Goal: Information Seeking & Learning: Learn about a topic

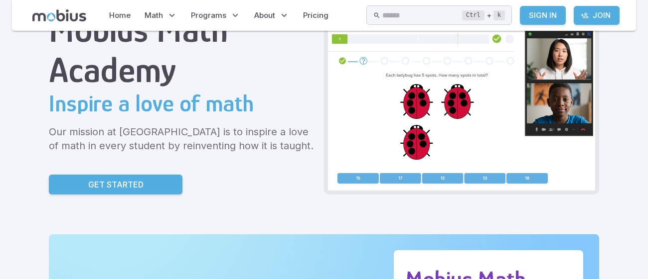
scroll to position [76, 0]
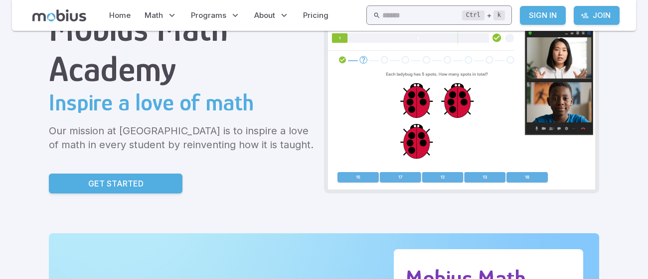
click at [382, 14] on input "text" at bounding box center [422, 14] width 80 height 19
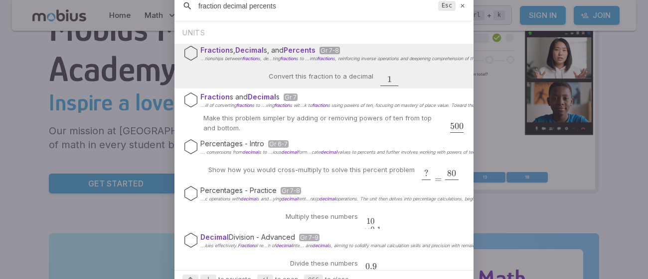
click at [222, 7] on input "fraction decimal percents" at bounding box center [316, 6] width 236 height 18
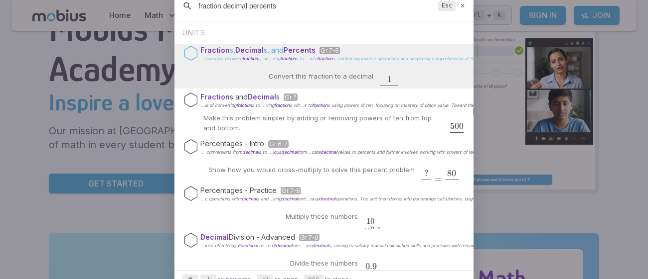
type input "fraction decimal percents"
click at [255, 49] on span "Decimal" at bounding box center [249, 50] width 28 height 8
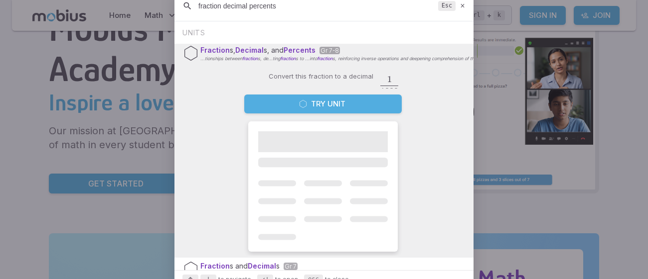
click at [302, 111] on button "Try Unit" at bounding box center [322, 104] width 157 height 19
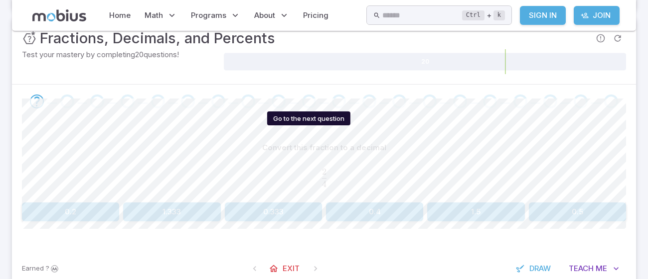
scroll to position [137, 0]
click at [96, 207] on button "0.2" at bounding box center [70, 211] width 97 height 19
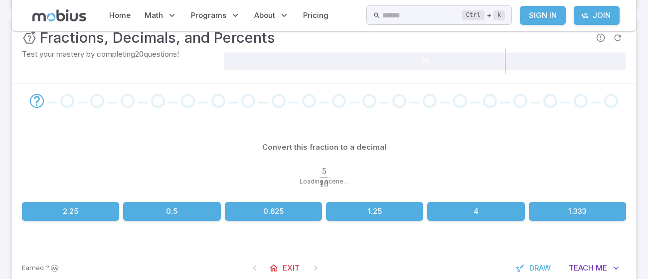
scroll to position [137, 0]
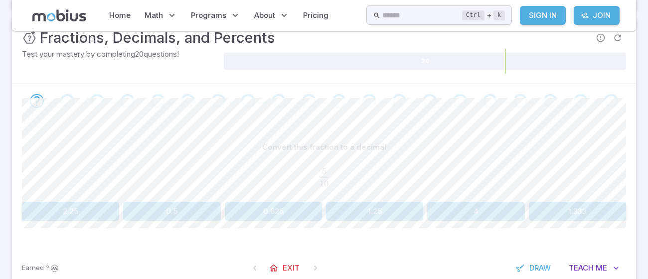
click at [181, 208] on button "0.5" at bounding box center [171, 211] width 97 height 19
click at [356, 214] on button "0.56" at bounding box center [374, 211] width 97 height 19
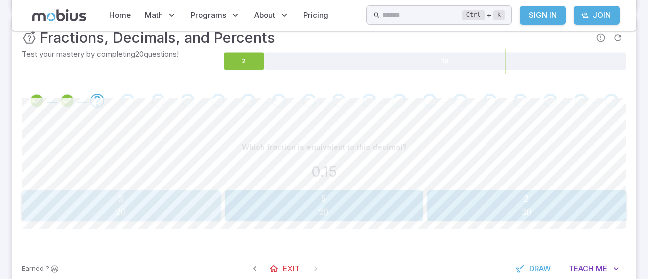
click at [174, 203] on span "20 3 ​" at bounding box center [121, 206] width 178 height 20
click at [373, 202] on span "25 9 ​" at bounding box center [323, 206] width 178 height 20
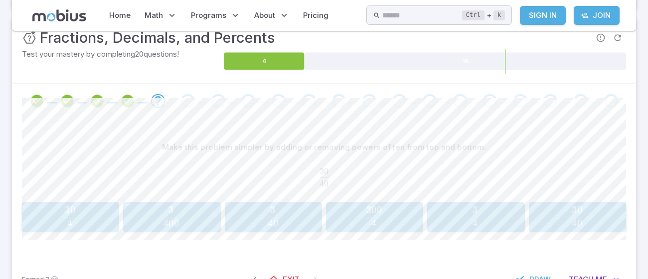
click at [476, 220] on span "button" at bounding box center [475, 223] width 5 height 7
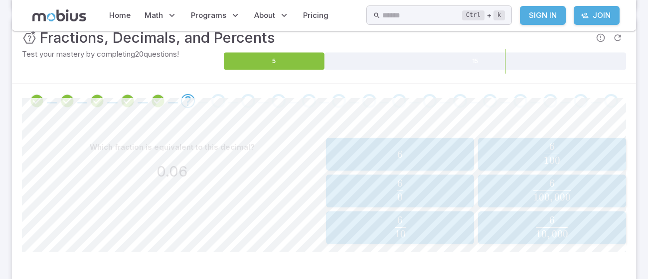
click at [567, 159] on span "100 6 ​" at bounding box center [551, 153] width 141 height 21
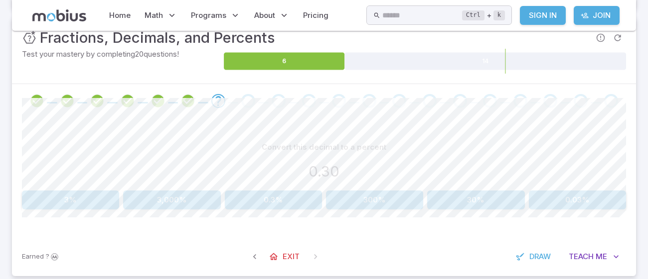
click at [459, 196] on button "30%" at bounding box center [475, 200] width 97 height 19
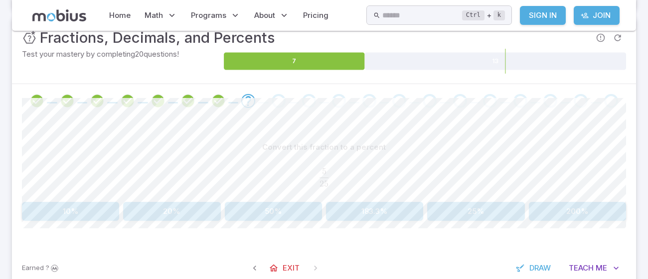
click at [197, 206] on button "20%" at bounding box center [171, 211] width 97 height 19
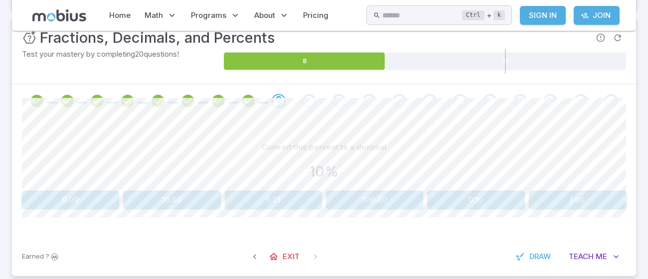
click at [464, 206] on button "0.10" at bounding box center [475, 200] width 97 height 19
click at [602, 197] on button "0.5" at bounding box center [577, 200] width 97 height 19
click at [279, 197] on button "0.922" at bounding box center [273, 200] width 97 height 19
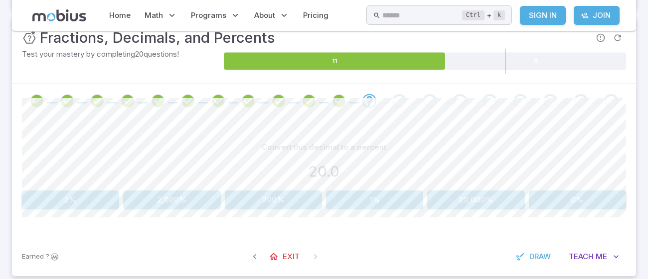
click at [165, 199] on button "2,000%" at bounding box center [171, 200] width 97 height 19
click at [462, 206] on button "0.1" at bounding box center [446, 200] width 118 height 19
click at [426, 197] on button "40%" at bounding box center [446, 200] width 118 height 19
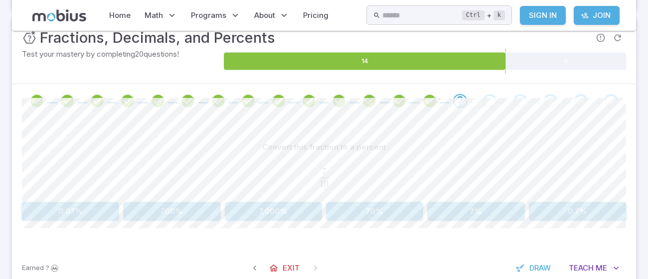
click at [395, 212] on button "70%" at bounding box center [374, 211] width 97 height 19
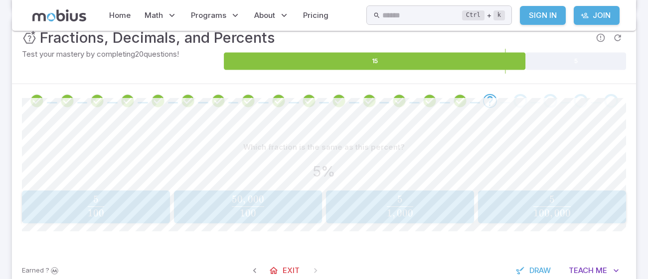
click at [121, 196] on span "100 5 ​" at bounding box center [95, 206] width 141 height 21
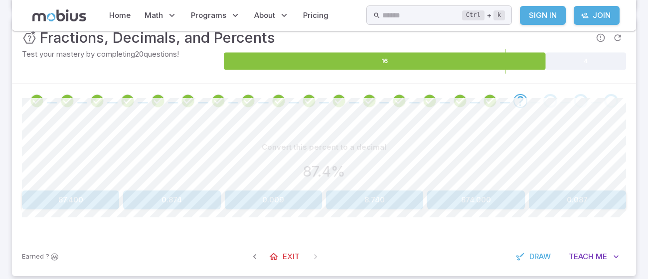
click at [182, 200] on button "0.874" at bounding box center [171, 200] width 97 height 19
click at [347, 199] on button "3%" at bounding box center [324, 200] width 118 height 19
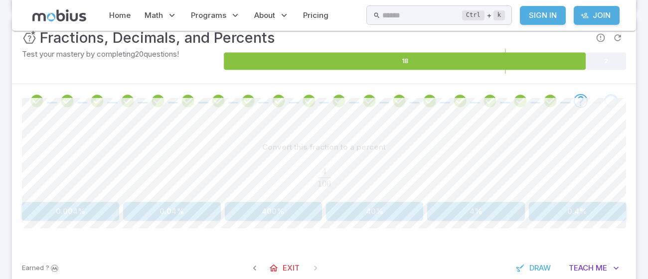
click at [359, 210] on button "40%" at bounding box center [374, 211] width 97 height 19
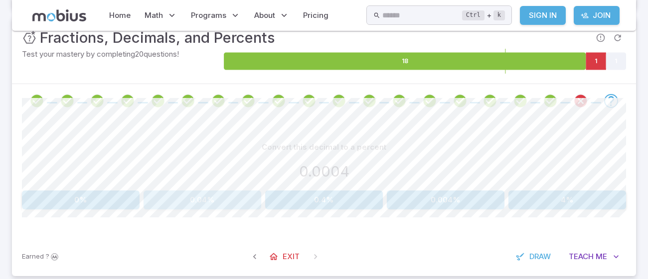
click at [246, 195] on button "0.04%" at bounding box center [202, 200] width 118 height 19
